Goal: Check status: Check status

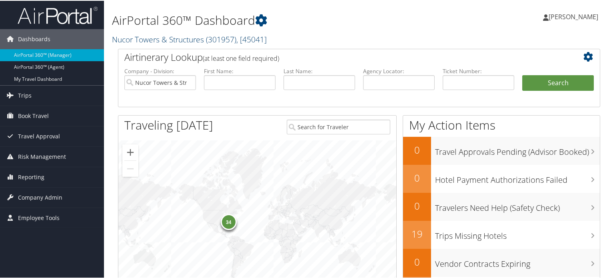
click at [219, 40] on span "( 301957 )" at bounding box center [221, 38] width 30 height 11
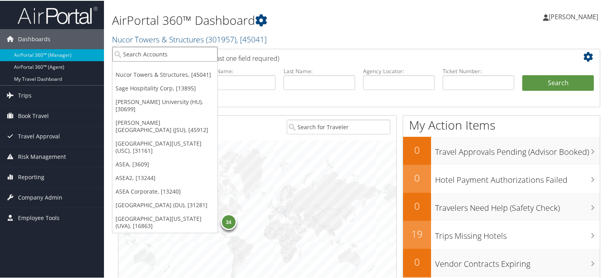
click at [177, 53] on input "search" at bounding box center [164, 53] width 105 height 15
type input "asea"
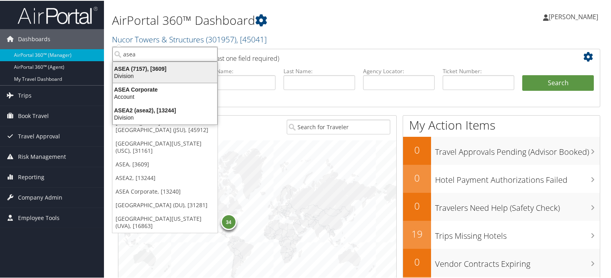
click at [173, 69] on div "ASEA (7157), [3609]" at bounding box center [165, 67] width 114 height 7
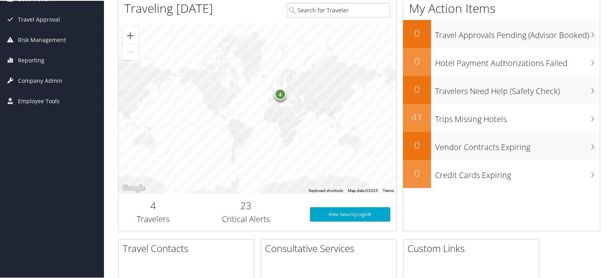
scroll to position [120, 0]
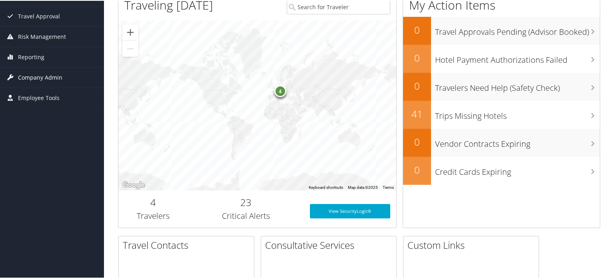
click at [51, 75] on span "Company Admin" at bounding box center [40, 77] width 44 height 20
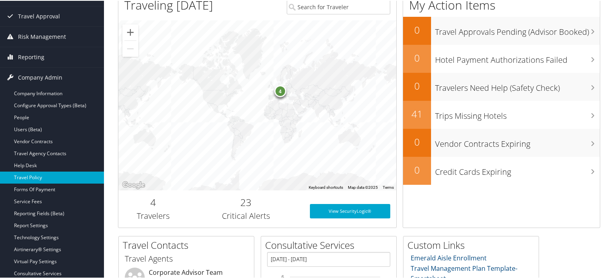
click at [33, 178] on link "Travel Policy" at bounding box center [52, 177] width 104 height 12
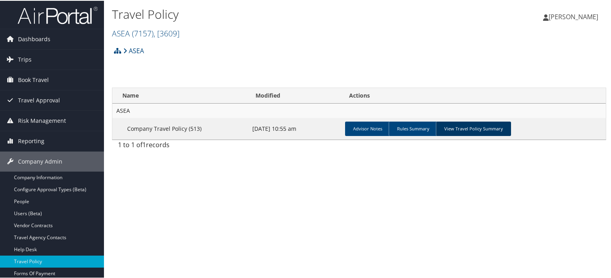
click at [474, 130] on link "View Travel Policy Summary" at bounding box center [473, 128] width 75 height 14
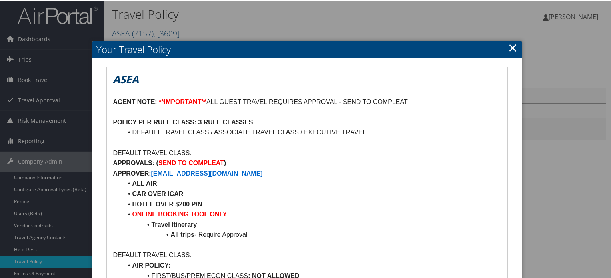
click at [518, 52] on h2 "Your Travel Policy" at bounding box center [306, 49] width 429 height 18
drag, startPoint x: 514, startPoint y: 46, endPoint x: 504, endPoint y: 49, distance: 10.9
click at [514, 46] on link "×" at bounding box center [512, 47] width 9 height 16
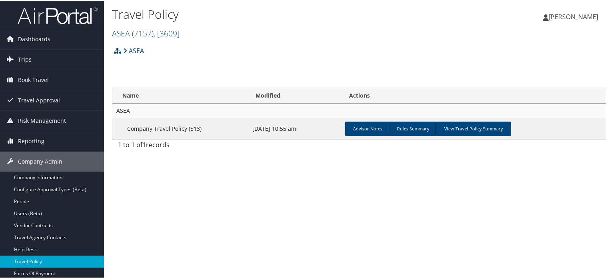
click at [54, 19] on img at bounding box center [58, 14] width 80 height 19
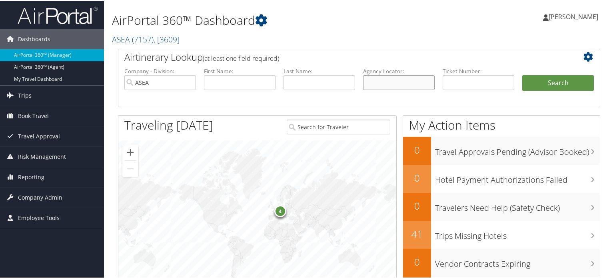
drag, startPoint x: 362, startPoint y: 84, endPoint x: 370, endPoint y: 84, distance: 7.2
click at [363, 84] on input "text" at bounding box center [399, 81] width 72 height 15
paste input "CGSF38"
type input "CGSF38"
click at [565, 86] on button "Search" at bounding box center [558, 82] width 72 height 16
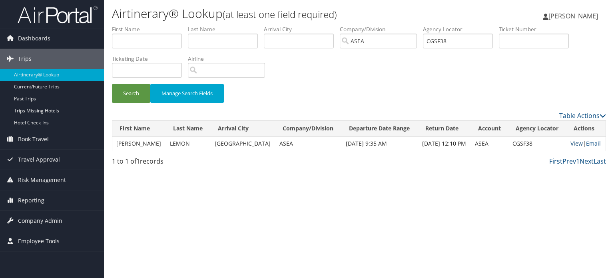
click at [575, 143] on link "View" at bounding box center [577, 144] width 12 height 8
drag, startPoint x: 469, startPoint y: 40, endPoint x: 429, endPoint y: 40, distance: 40.4
click at [429, 40] on input "CGSF38" at bounding box center [458, 41] width 70 height 15
click at [131, 31] on label "First Name" at bounding box center [150, 29] width 76 height 8
click at [135, 40] on input "text" at bounding box center [147, 41] width 70 height 15
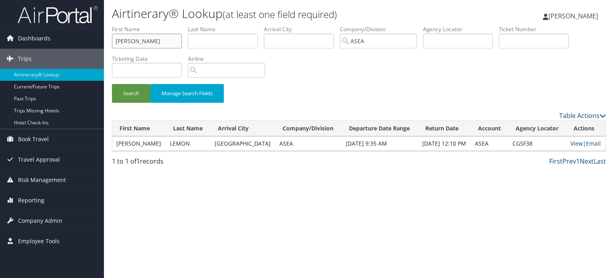
type input "shelley"
type input "tiratto"
click at [119, 94] on button "Search" at bounding box center [131, 93] width 38 height 19
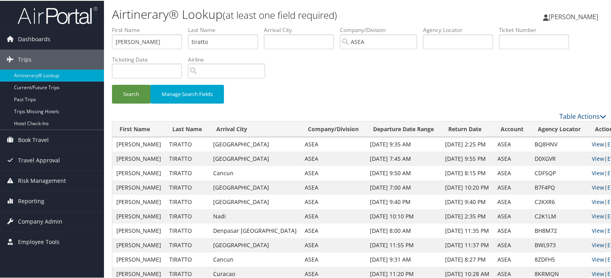
click at [592, 140] on link "View" at bounding box center [598, 144] width 12 height 8
click at [112, 40] on form "First Name shelley Last Name tiratto Departure City Arrival City Company/Divisi…" at bounding box center [359, 68] width 494 height 86
paste input "CGSF38"
type input "CGSF38"
click at [132, 95] on button "Search" at bounding box center [131, 93] width 38 height 19
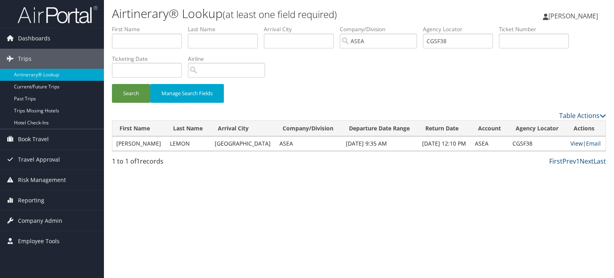
click at [571, 144] on link "View" at bounding box center [577, 144] width 12 height 8
click at [574, 145] on link "View" at bounding box center [577, 144] width 12 height 8
click at [402, 41] on input "ASEA" at bounding box center [378, 41] width 77 height 15
click at [395, 42] on input "search" at bounding box center [378, 41] width 77 height 15
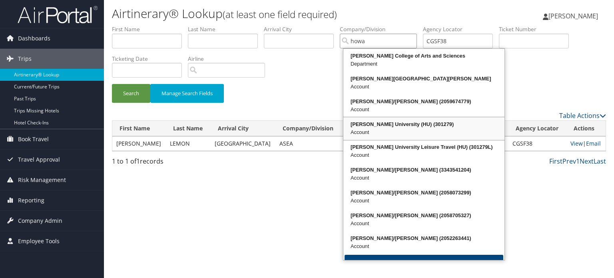
click at [394, 124] on div "Howard University (HU) (301279)" at bounding box center [424, 124] width 159 height 8
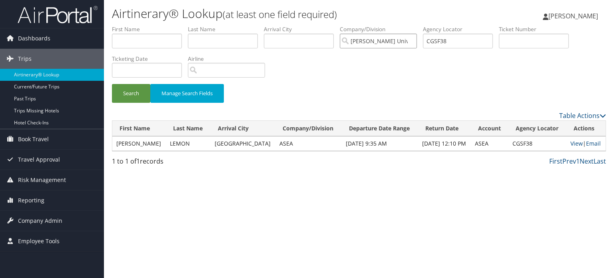
type input "[PERSON_NAME] University (HU)"
drag, startPoint x: 492, startPoint y: 41, endPoint x: 429, endPoint y: 41, distance: 62.8
click at [429, 41] on input "CGSF38" at bounding box center [458, 41] width 70 height 15
click at [134, 42] on input "text" at bounding box center [147, 41] width 70 height 15
paste input "Liu"
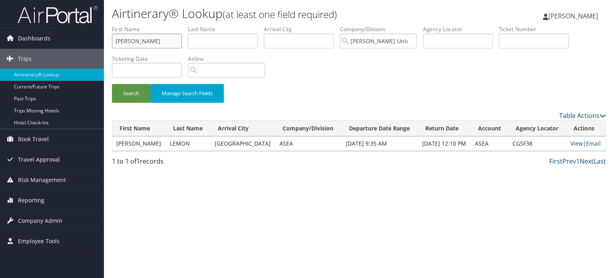
type input "Liu"
click at [213, 36] on input "text" at bounding box center [223, 41] width 70 height 15
paste input "Meirong"
type input "Meirong"
click at [141, 91] on button "Search" at bounding box center [131, 93] width 38 height 19
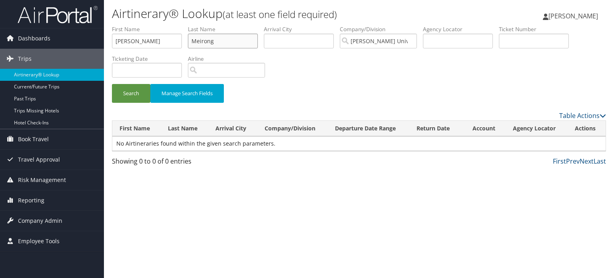
drag, startPoint x: 236, startPoint y: 39, endPoint x: 187, endPoint y: 40, distance: 49.2
click at [187, 25] on ul "First Name Liu Last Name Meirong Departure City Arrival City Company/Division H…" at bounding box center [359, 25] width 494 height 0
drag, startPoint x: 160, startPoint y: 40, endPoint x: 66, endPoint y: 41, distance: 93.2
click at [67, 41] on div "Dashboards AirPortal 360™ (Manager) AirPortal 360™ (Agent) My Travel Dashboard …" at bounding box center [307, 139] width 614 height 278
paste input "Meirong"
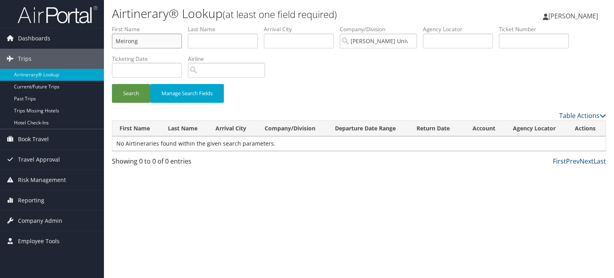
type input "Meirong"
type input "liu"
click at [126, 93] on button "Search" at bounding box center [131, 93] width 38 height 19
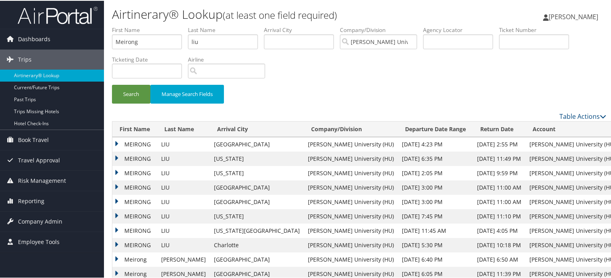
click at [115, 143] on td "MEIRONG" at bounding box center [134, 143] width 45 height 14
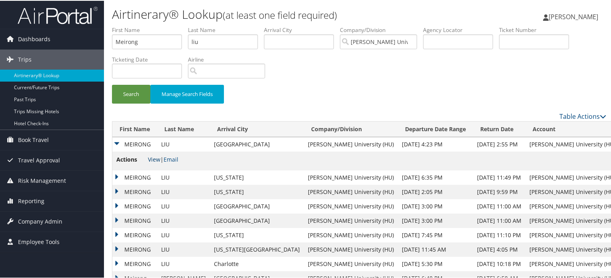
click at [154, 159] on link "View" at bounding box center [154, 159] width 12 height 8
click at [39, 220] on span "Company Admin" at bounding box center [40, 221] width 44 height 20
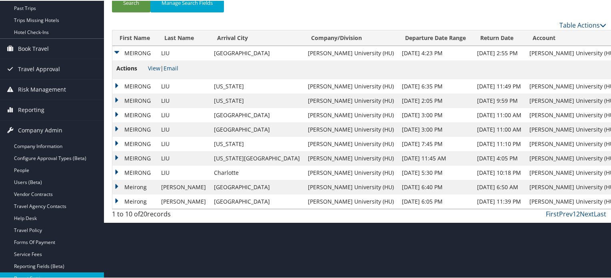
scroll to position [189, 0]
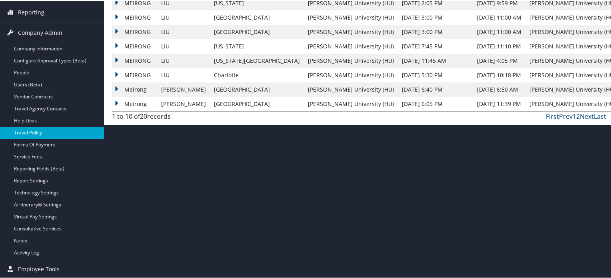
click at [28, 134] on link "Travel Policy" at bounding box center [52, 132] width 104 height 12
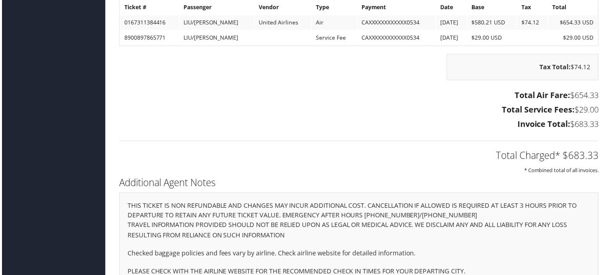
scroll to position [801, 0]
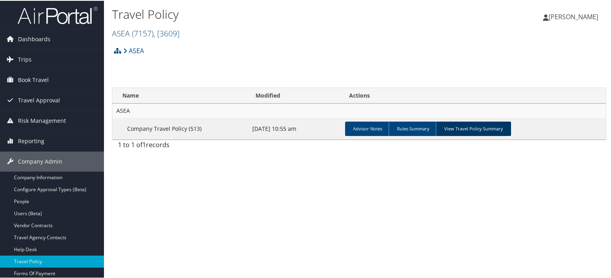
click at [465, 132] on link "View Travel Policy Summary" at bounding box center [473, 128] width 75 height 14
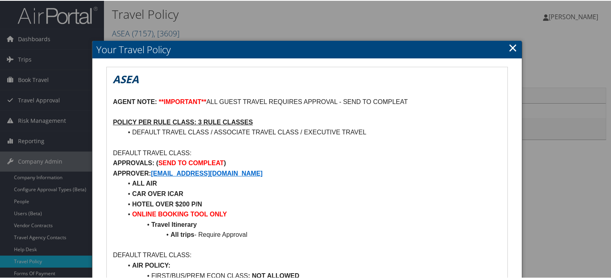
click at [512, 47] on link "×" at bounding box center [512, 47] width 9 height 16
